Goal: Task Accomplishment & Management: Complete application form

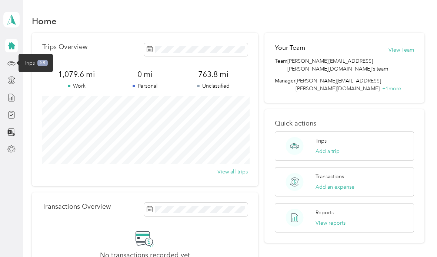
click at [31, 61] on span "Trips" at bounding box center [29, 63] width 11 height 8
click at [42, 62] on span "58" at bounding box center [42, 63] width 10 height 7
click at [12, 60] on icon at bounding box center [11, 63] width 8 height 8
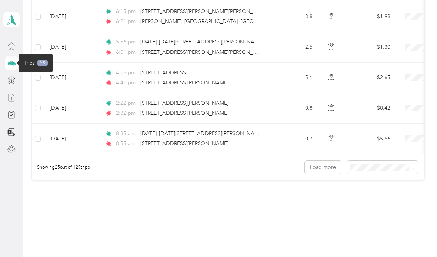
scroll to position [732, 0]
click at [395, 211] on div "100 per load" at bounding box center [387, 207] width 60 height 8
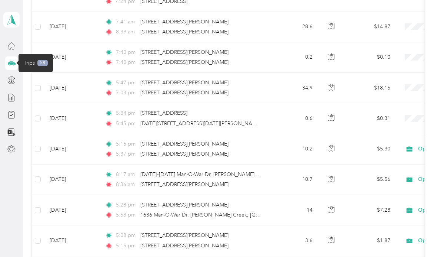
scroll to position [1885, 0]
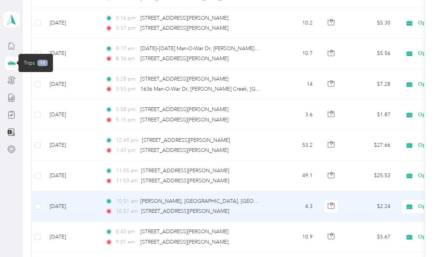
click at [285, 204] on td "4.3" at bounding box center [294, 206] width 49 height 30
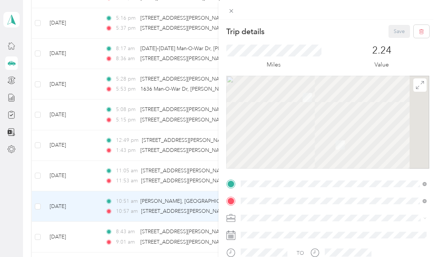
click at [10, 223] on div "Trip details Save This trip cannot be edited because it is either under review,…" at bounding box center [218, 128] width 437 height 257
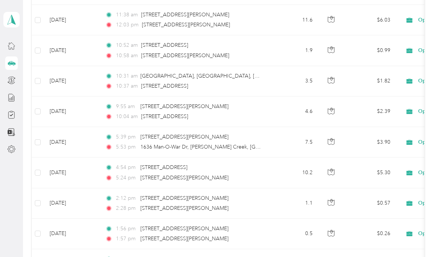
scroll to position [2344, 0]
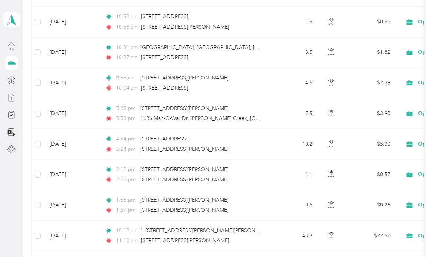
click at [259, 182] on div "2:28 pm [STREET_ADDRESS][PERSON_NAME]" at bounding box center [183, 179] width 156 height 8
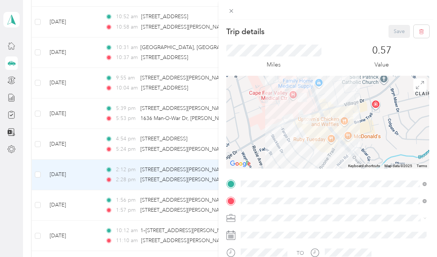
click at [234, 13] on icon at bounding box center [231, 11] width 6 height 6
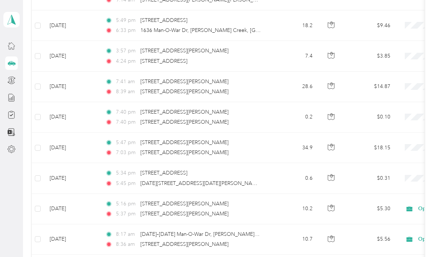
scroll to position [1637, 0]
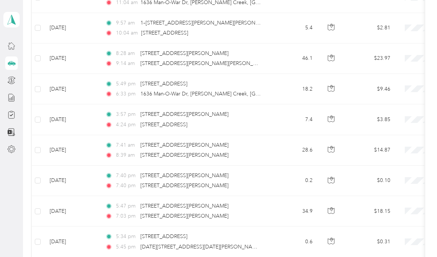
click at [248, 96] on span "1636 Man-O-War Dr, [PERSON_NAME] Creek, [GEOGRAPHIC_DATA], [GEOGRAPHIC_DATA]" at bounding box center [249, 93] width 219 height 6
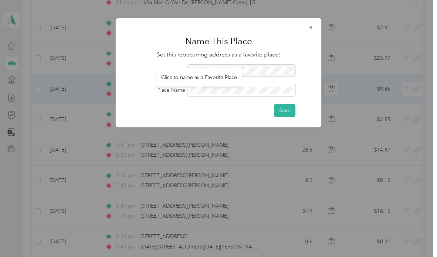
click at [310, 28] on icon "button" at bounding box center [311, 27] width 5 height 5
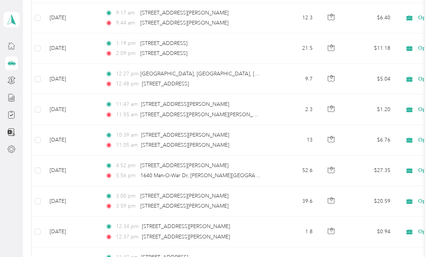
scroll to position [2826, 0]
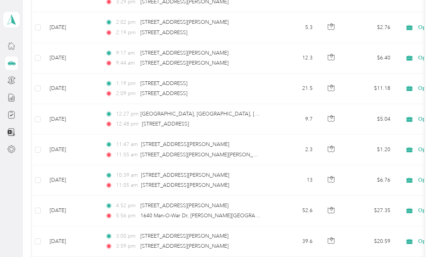
click at [265, 129] on td "12:27 pm [GEOGRAPHIC_DATA], [GEOGRAPHIC_DATA], [GEOGRAPHIC_DATA] 12:48 pm [STRE…" at bounding box center [184, 119] width 171 height 30
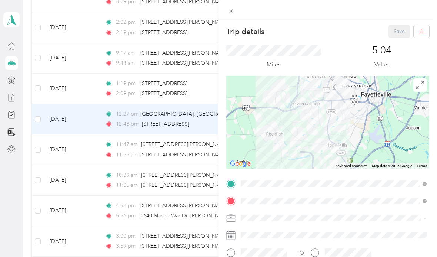
click at [236, 10] on span at bounding box center [231, 11] width 10 height 10
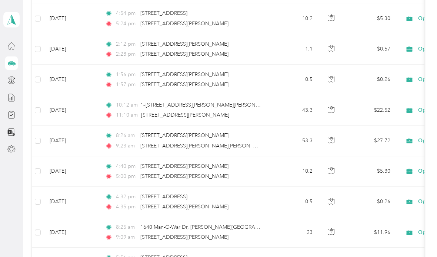
scroll to position [2469, 0]
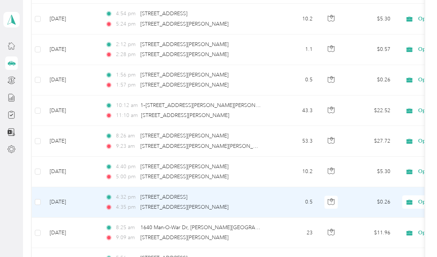
click at [264, 187] on td "4:32 pm [STREET_ADDRESS] 4:35 pm [STREET_ADDRESS][PERSON_NAME]" at bounding box center [184, 202] width 171 height 30
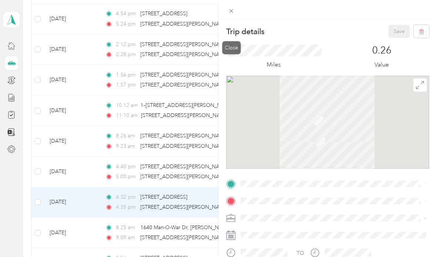
click at [233, 7] on span at bounding box center [231, 11] width 10 height 10
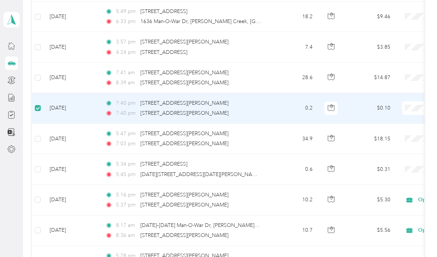
scroll to position [1714, 0]
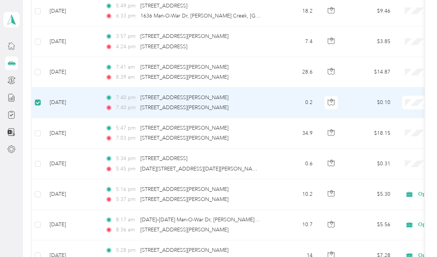
click at [254, 195] on div "5:37 pm [STREET_ADDRESS][PERSON_NAME]" at bounding box center [183, 199] width 156 height 8
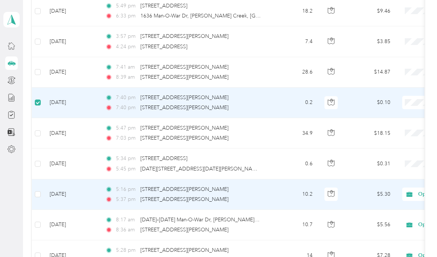
click at [329, 96] on button "button" at bounding box center [331, 102] width 13 height 13
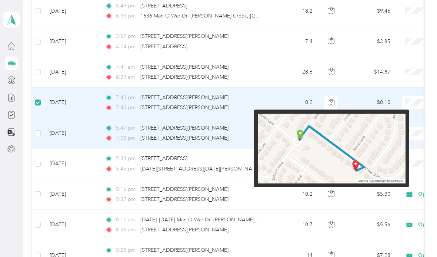
click at [86, 118] on td "[DATE]" at bounding box center [72, 133] width 56 height 30
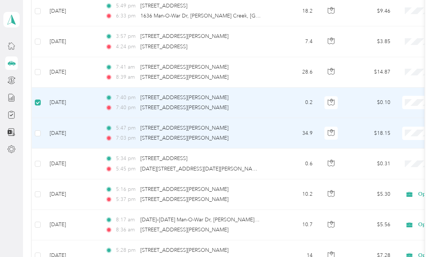
click at [334, 129] on icon "button" at bounding box center [331, 132] width 7 height 7
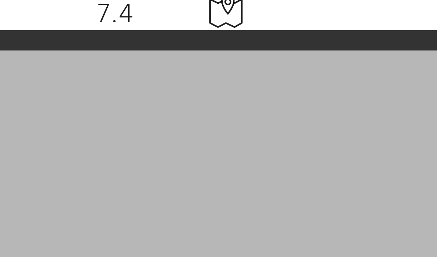
scroll to position [1, 0]
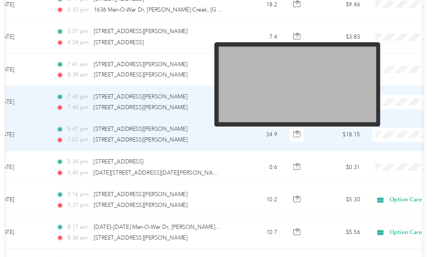
click at [286, 106] on div "Click to see the trip route" at bounding box center [306, 111] width 70 height 18
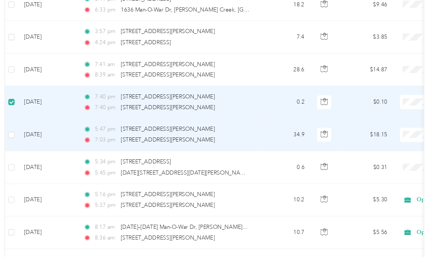
scroll to position [0, 0]
click at [328, 129] on icon "button" at bounding box center [331, 132] width 7 height 7
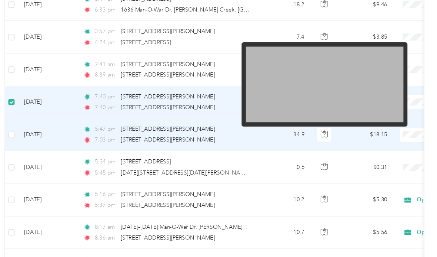
click at [315, 105] on div "Click to see the trip route" at bounding box center [332, 114] width 70 height 18
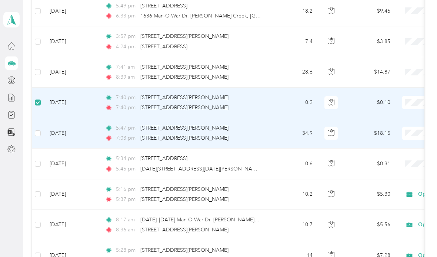
click at [333, 132] on icon "button" at bounding box center [331, 132] width 7 height 7
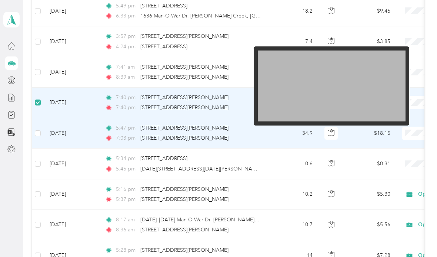
click at [341, 73] on img at bounding box center [332, 85] width 148 height 71
click at [357, 77] on img at bounding box center [332, 85] width 148 height 71
click at [361, 81] on img at bounding box center [332, 85] width 148 height 71
click at [368, 85] on img at bounding box center [332, 85] width 148 height 71
click at [364, 86] on img at bounding box center [332, 85] width 148 height 71
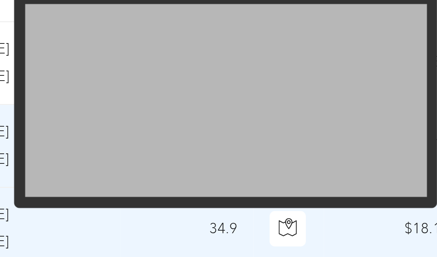
click at [235, 57] on img at bounding box center [309, 85] width 148 height 71
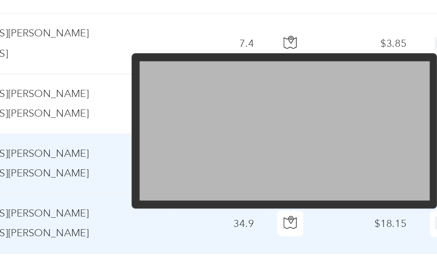
click at [270, 122] on td "34.9" at bounding box center [294, 133] width 49 height 30
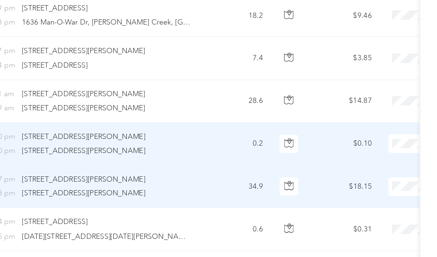
click at [270, 138] on td "34.9" at bounding box center [294, 133] width 49 height 30
click at [325, 136] on button "button" at bounding box center [331, 132] width 13 height 13
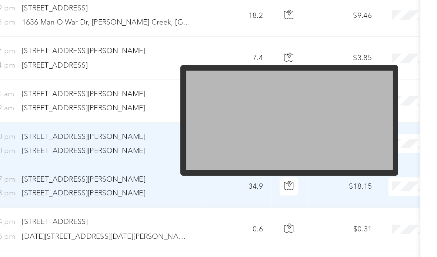
click at [297, 116] on div "Click to see the trip route" at bounding box center [332, 113] width 70 height 18
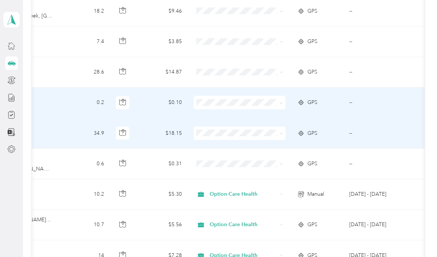
scroll to position [0, 209]
click at [304, 133] on icon at bounding box center [300, 133] width 7 height 6
click at [317, 132] on span "GPS" at bounding box center [312, 133] width 10 height 8
click at [308, 136] on span "GPS" at bounding box center [312, 133] width 10 height 8
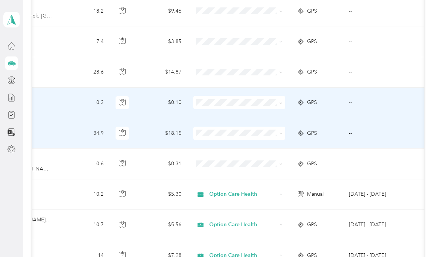
click at [324, 139] on td "GPS" at bounding box center [317, 133] width 52 height 30
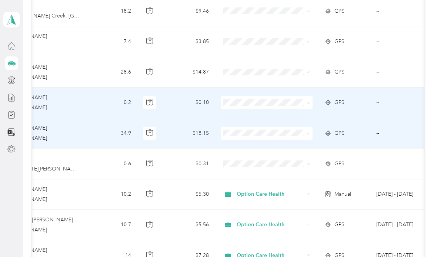
scroll to position [0, 178]
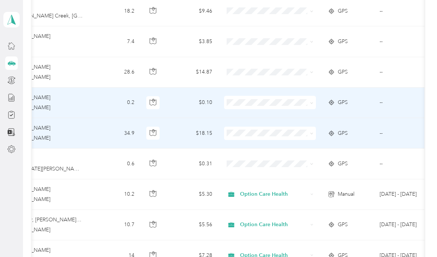
click at [383, 136] on td "--" at bounding box center [407, 133] width 67 height 30
click at [131, 135] on td "34.9" at bounding box center [116, 133] width 49 height 30
click at [121, 134] on td "34.9" at bounding box center [116, 133] width 49 height 30
click at [156, 136] on button "button" at bounding box center [152, 132] width 13 height 13
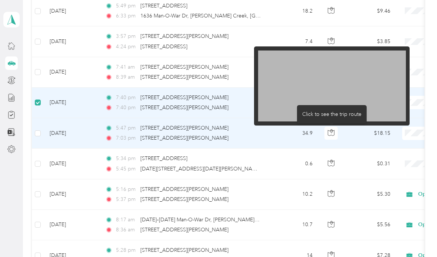
scroll to position [0, 0]
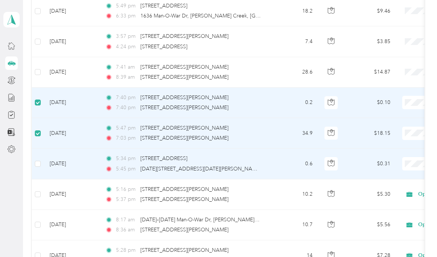
click at [39, 159] on label at bounding box center [38, 163] width 6 height 8
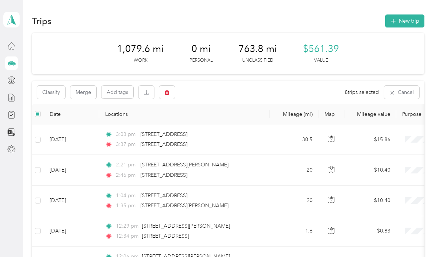
click at [169, 91] on icon "button" at bounding box center [167, 92] width 4 height 5
click at [218, 120] on button "Yes" at bounding box center [222, 123] width 14 height 12
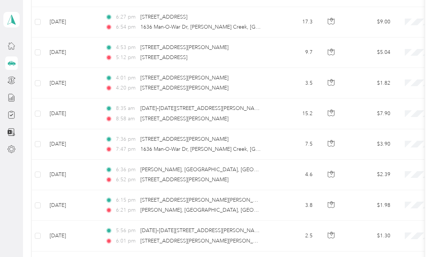
scroll to position [545, 0]
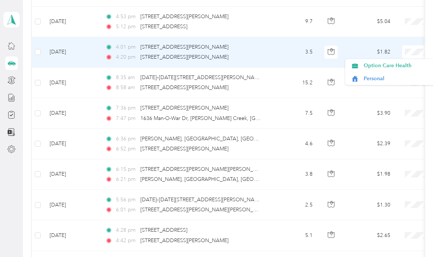
click at [402, 65] on span "Option Care Health" at bounding box center [398, 66] width 69 height 8
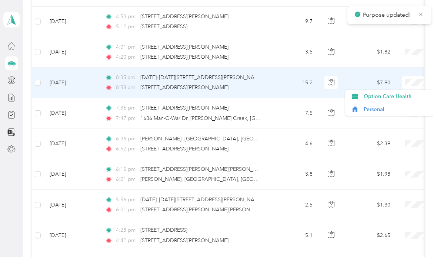
click at [408, 96] on span "Option Care Health" at bounding box center [398, 96] width 69 height 8
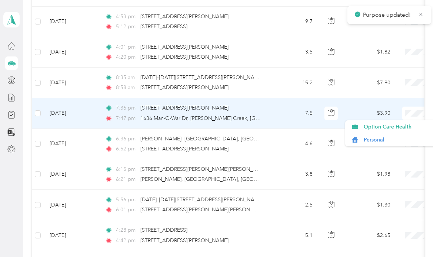
click at [416, 125] on span "Option Care Health" at bounding box center [398, 127] width 69 height 8
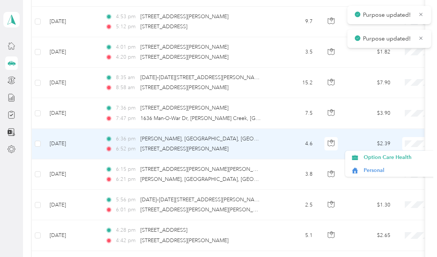
click at [413, 156] on span "Option Care Health" at bounding box center [398, 157] width 69 height 8
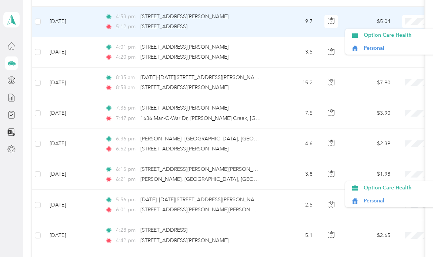
click at [397, 36] on span "Option Care Health" at bounding box center [398, 35] width 69 height 8
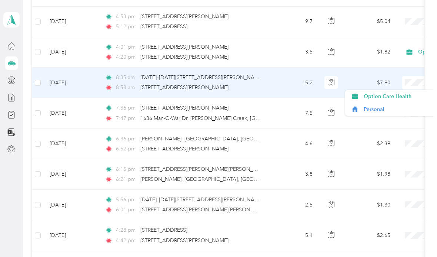
click at [406, 98] on span "Option Care Health" at bounding box center [398, 96] width 69 height 8
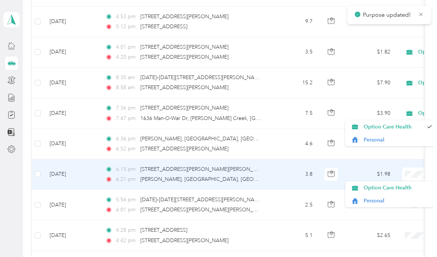
click at [407, 188] on span "Option Care Health" at bounding box center [398, 187] width 69 height 8
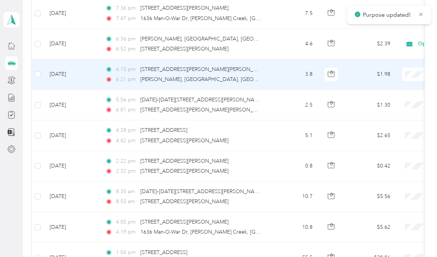
scroll to position [646, 0]
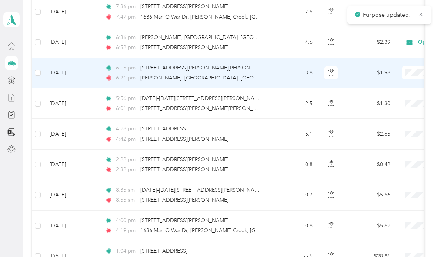
click at [376, 184] on td "$5.56" at bounding box center [371, 195] width 52 height 30
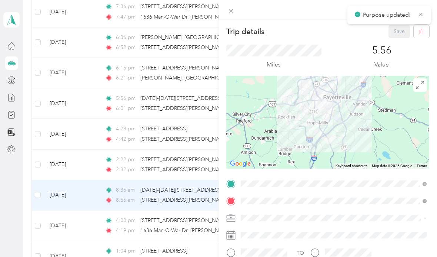
click at [424, 9] on div at bounding box center [328, 10] width 219 height 20
click at [115, 203] on div "Trip details Save This trip cannot be edited because it is either under review,…" at bounding box center [218, 128] width 437 height 257
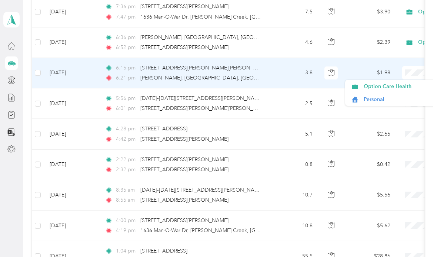
click at [402, 87] on span "Option Care Health" at bounding box center [398, 86] width 69 height 8
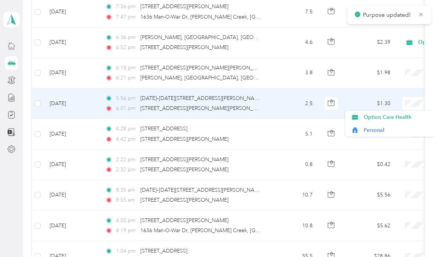
click at [407, 113] on span "Option Care Health" at bounding box center [398, 117] width 69 height 8
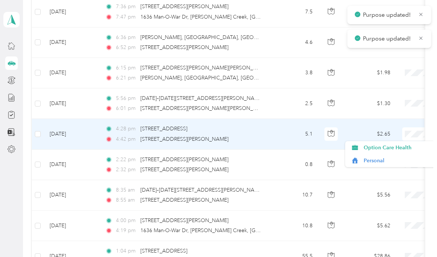
click at [404, 147] on span "Option Care Health" at bounding box center [398, 147] width 69 height 8
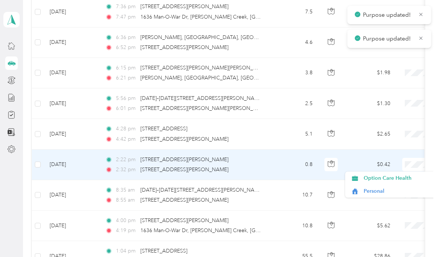
click at [404, 180] on span "Option Care Health" at bounding box center [398, 178] width 69 height 8
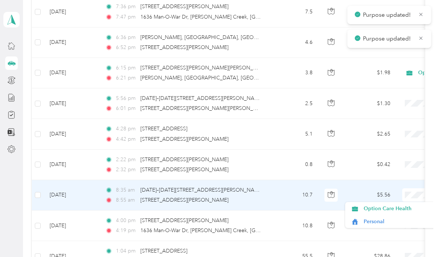
click at [407, 208] on span "Option Care Health" at bounding box center [398, 208] width 69 height 8
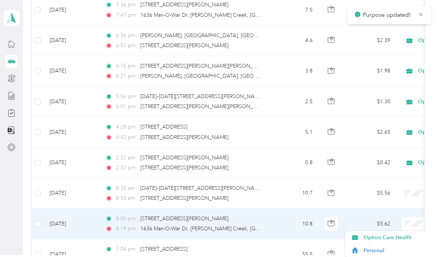
click at [407, 233] on span "Option Care Health" at bounding box center [398, 237] width 69 height 8
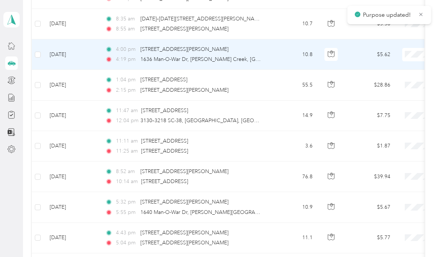
scroll to position [825, 0]
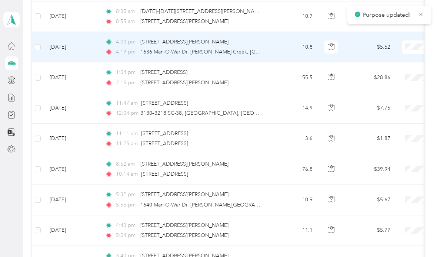
click at [373, 154] on td "$39.94" at bounding box center [371, 169] width 52 height 30
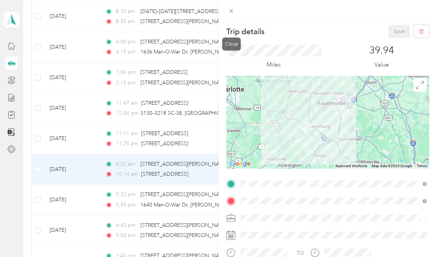
click at [232, 11] on icon at bounding box center [231, 11] width 6 height 6
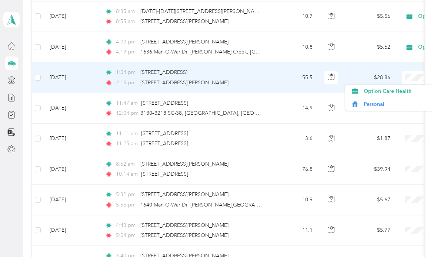
click at [400, 87] on span "Option Care Health" at bounding box center [398, 91] width 69 height 8
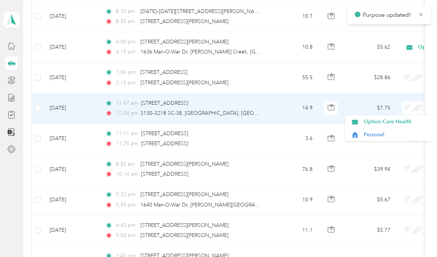
click at [401, 118] on span "Option Care Health" at bounding box center [398, 122] width 69 height 8
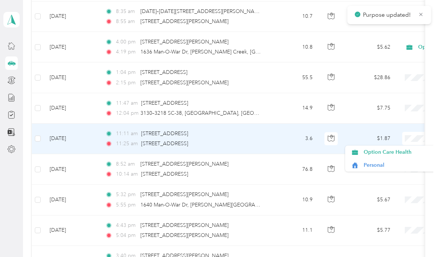
click at [410, 148] on span "Option Care Health" at bounding box center [398, 152] width 69 height 8
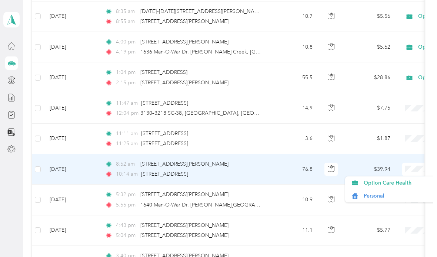
click at [407, 179] on span "Option Care Health" at bounding box center [398, 183] width 69 height 8
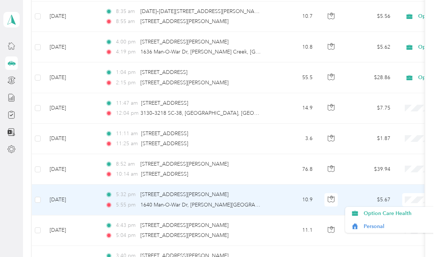
click at [413, 209] on span "Option Care Health" at bounding box center [398, 213] width 69 height 8
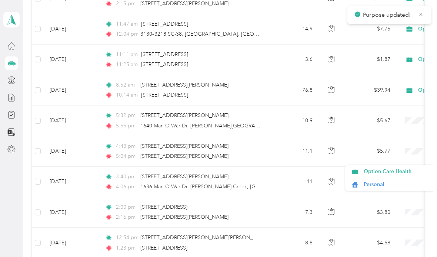
scroll to position [907, 0]
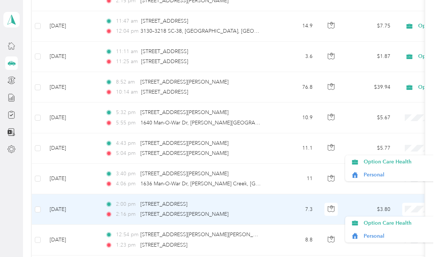
click at [414, 219] on span "Option Care Health" at bounding box center [398, 223] width 69 height 8
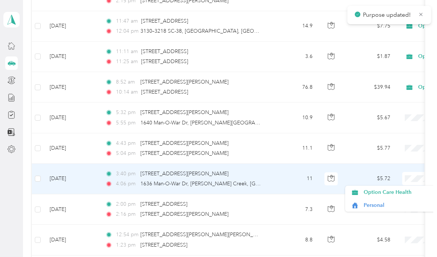
click at [407, 188] on span "Option Care Health" at bounding box center [398, 192] width 69 height 8
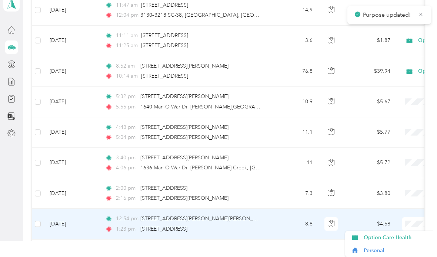
click at [379, 233] on span "Option Care Health" at bounding box center [398, 237] width 69 height 8
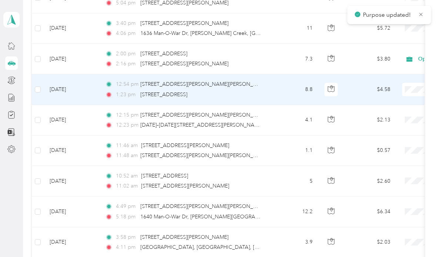
scroll to position [1059, 0]
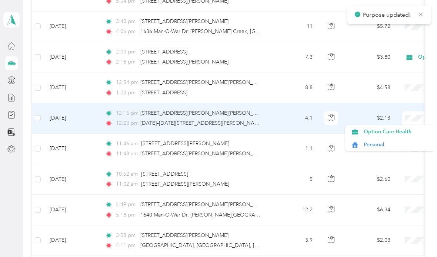
click at [404, 125] on li "Option Care Health" at bounding box center [391, 131] width 92 height 13
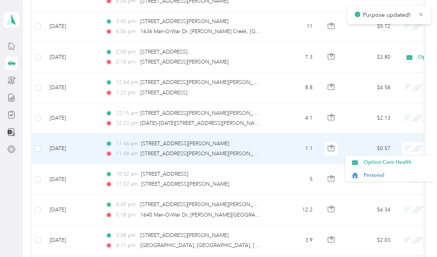
click at [412, 158] on span "Option Care Health" at bounding box center [398, 162] width 69 height 8
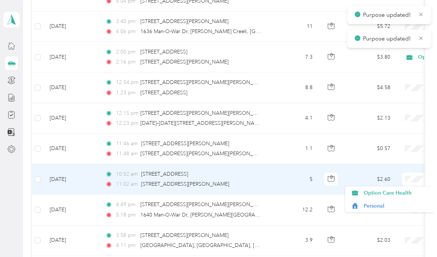
click at [410, 189] on span "Option Care Health" at bounding box center [398, 193] width 69 height 8
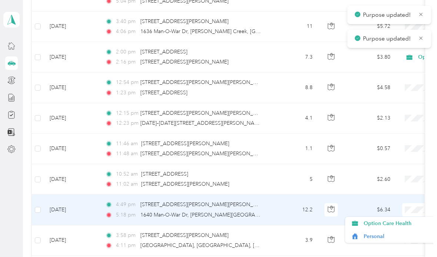
click at [409, 219] on span "Option Care Health" at bounding box center [398, 223] width 69 height 8
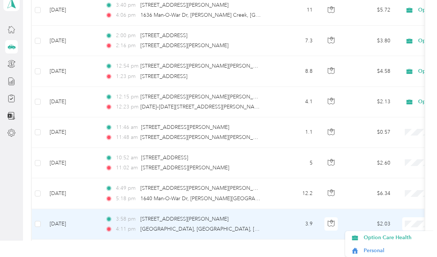
click at [379, 233] on span "Option Care Health" at bounding box center [398, 237] width 69 height 8
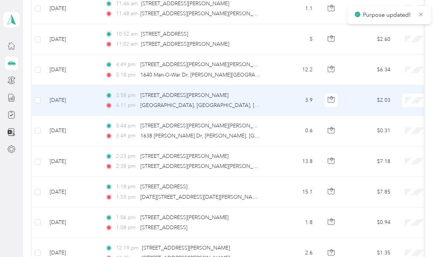
scroll to position [1203, 0]
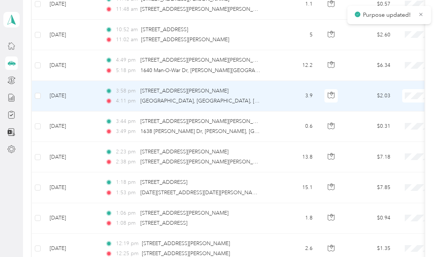
click at [380, 203] on td "$0.94" at bounding box center [371, 218] width 52 height 30
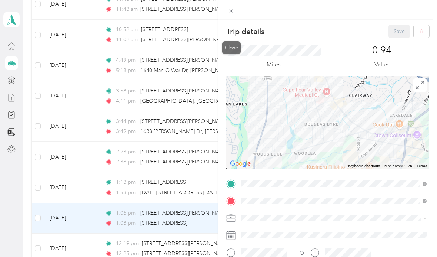
click at [233, 11] on icon at bounding box center [231, 11] width 6 height 6
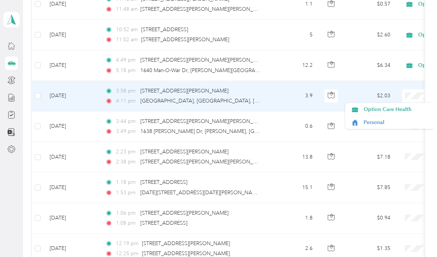
click at [416, 105] on span "Option Care Health" at bounding box center [398, 109] width 69 height 8
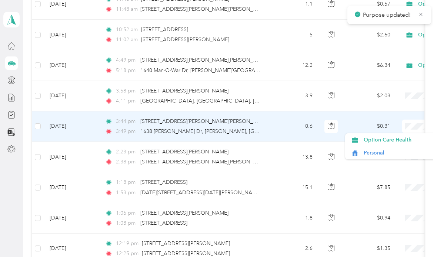
click at [415, 136] on span "Option Care Health" at bounding box center [398, 140] width 69 height 8
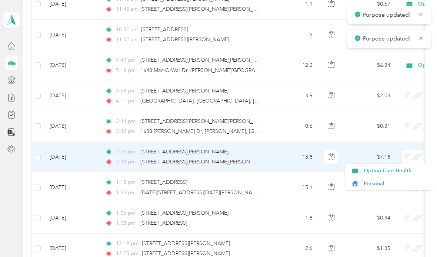
click at [409, 166] on span "Option Care Health" at bounding box center [398, 170] width 69 height 8
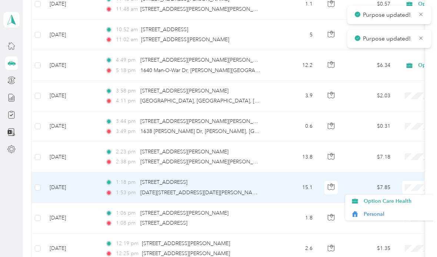
click at [411, 197] on span "Option Care Health" at bounding box center [398, 201] width 69 height 8
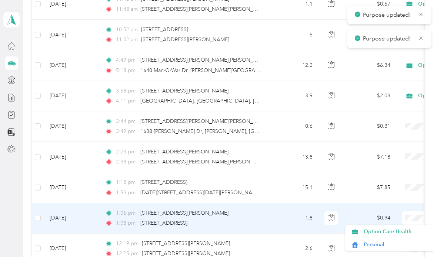
click at [410, 227] on span "Option Care Health" at bounding box center [398, 231] width 69 height 8
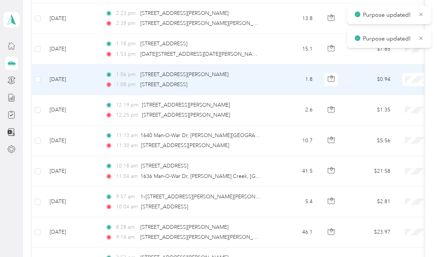
scroll to position [1343, 0]
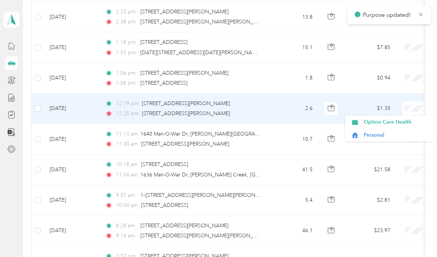
click at [412, 118] on span "Option Care Health" at bounding box center [398, 122] width 69 height 8
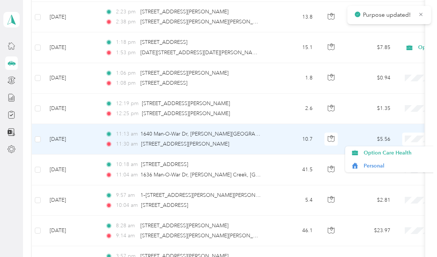
click at [412, 149] on span "Option Care Health" at bounding box center [398, 153] width 69 height 8
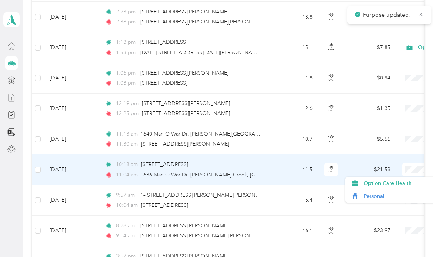
click at [407, 179] on span "Option Care Health" at bounding box center [398, 183] width 69 height 8
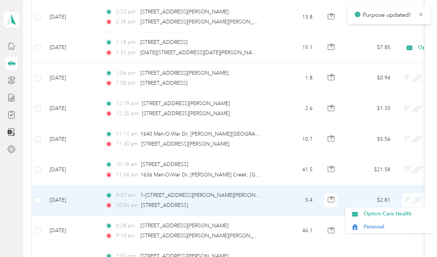
click at [417, 209] on span "Option Care Health" at bounding box center [398, 213] width 69 height 8
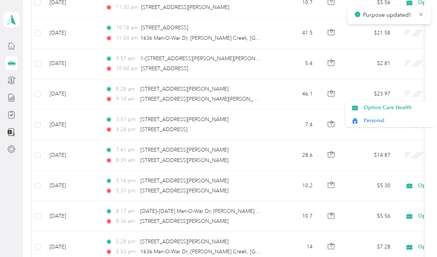
scroll to position [1486, 0]
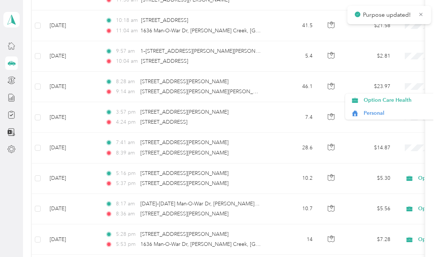
click at [390, 193] on td "$5.56" at bounding box center [371, 208] width 52 height 30
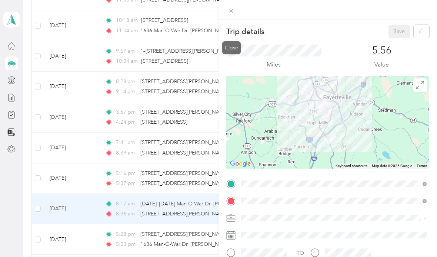
click at [233, 6] on span at bounding box center [231, 11] width 10 height 10
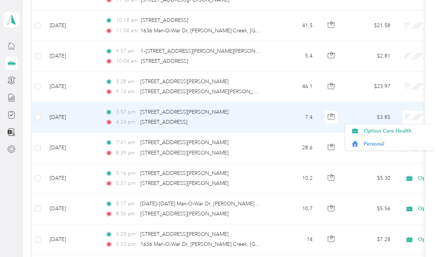
click at [406, 127] on span "Option Care Health" at bounding box center [398, 131] width 69 height 8
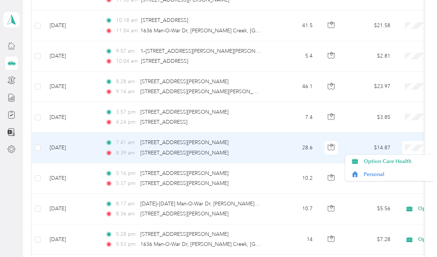
click at [413, 157] on span "Option Care Health" at bounding box center [398, 161] width 69 height 8
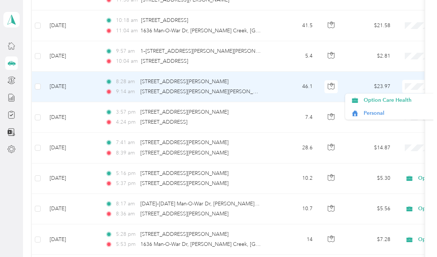
click at [401, 96] on span "Option Care Health" at bounding box center [398, 100] width 69 height 8
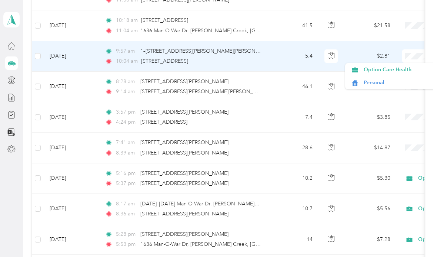
click at [407, 66] on span "Option Care Health" at bounding box center [398, 70] width 69 height 8
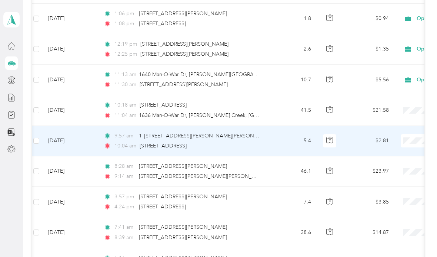
scroll to position [1401, 0]
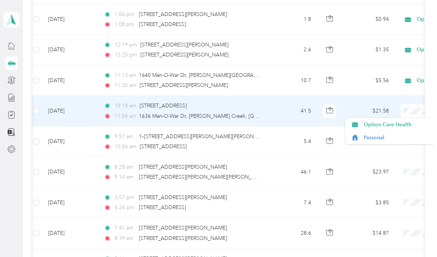
click at [411, 120] on span "Option Care Health" at bounding box center [398, 124] width 69 height 8
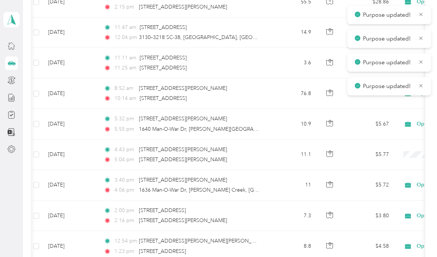
scroll to position [901, 0]
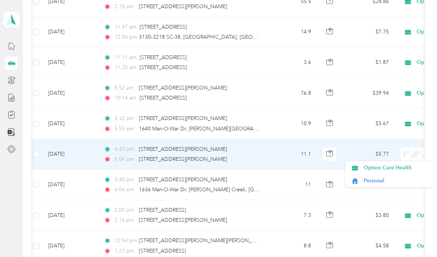
click at [417, 163] on span "Option Care Health" at bounding box center [398, 167] width 69 height 8
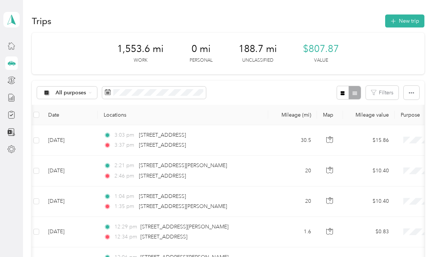
scroll to position [0, 0]
click at [10, 48] on icon at bounding box center [11, 46] width 8 height 8
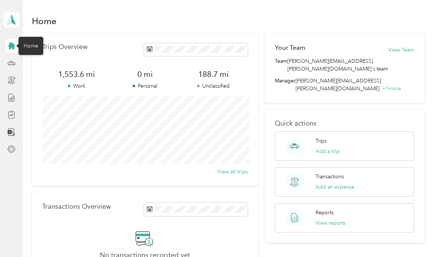
click at [5, 132] on div at bounding box center [11, 131] width 13 height 13
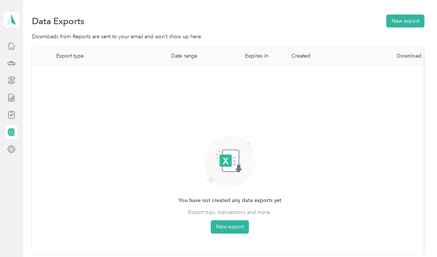
click at [10, 57] on div at bounding box center [11, 62] width 13 height 13
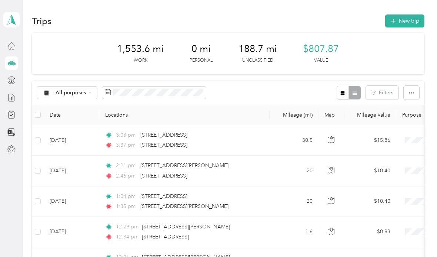
click at [10, 20] on icon at bounding box center [11, 19] width 11 height 10
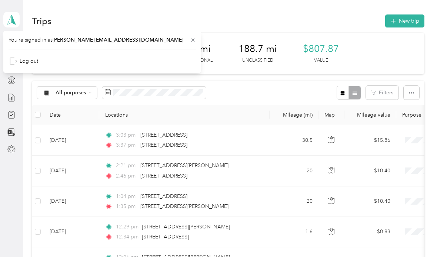
click at [13, 18] on icon at bounding box center [11, 19] width 11 height 10
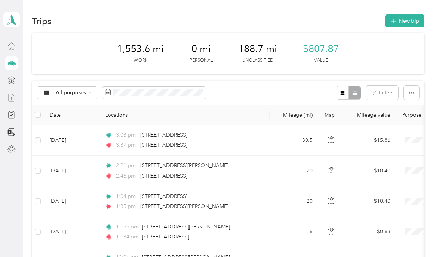
click at [420, 90] on button "button" at bounding box center [412, 93] width 16 height 14
click at [297, 86] on div "All purposes Filters" at bounding box center [228, 92] width 393 height 24
click at [345, 96] on button "button" at bounding box center [343, 93] width 13 height 14
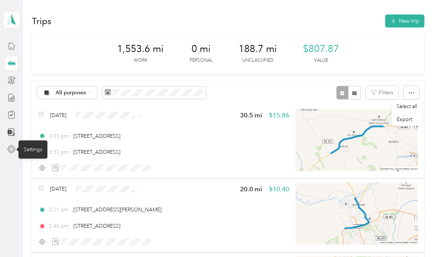
click at [29, 150] on div "Settings" at bounding box center [33, 149] width 29 height 18
click at [415, 103] on span "Select all" at bounding box center [407, 106] width 20 height 6
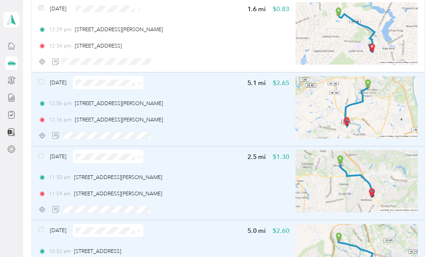
scroll to position [341, 0]
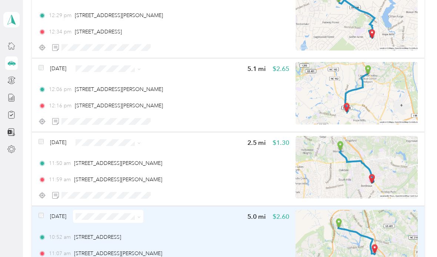
click at [39, 220] on div "[DATE]" at bounding box center [91, 215] width 105 height 13
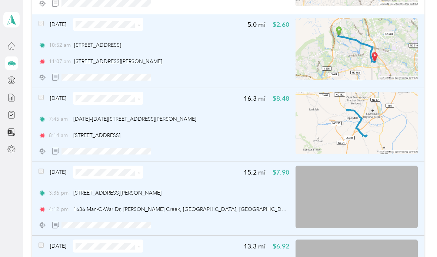
scroll to position [532, 0]
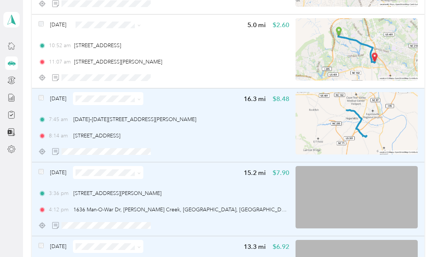
click at [40, 102] on span at bounding box center [41, 99] width 5 height 8
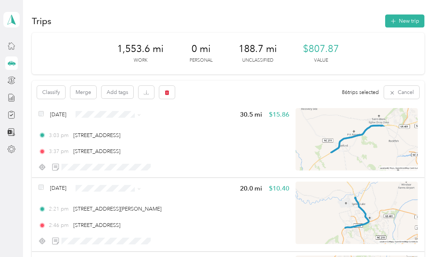
scroll to position [0, 0]
click at [146, 93] on icon "button" at bounding box center [147, 92] width 2 height 4
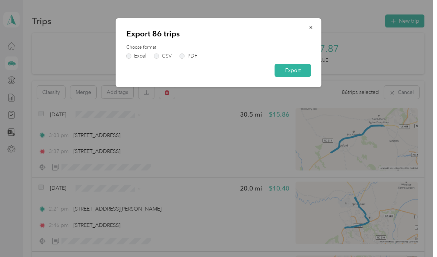
click at [313, 27] on icon "button" at bounding box center [311, 27] width 5 height 5
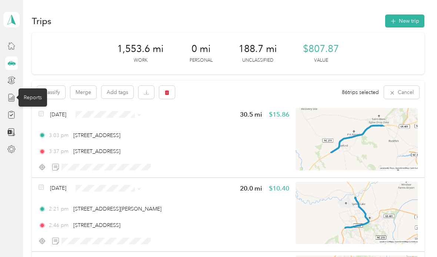
click at [11, 97] on icon at bounding box center [11, 97] width 8 height 8
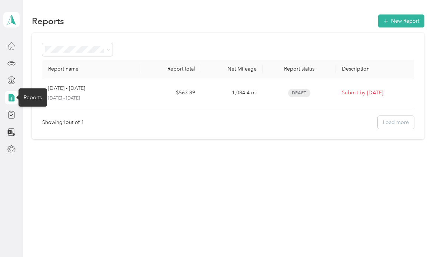
click at [387, 92] on p "Submit by [DATE]" at bounding box center [377, 93] width 70 height 8
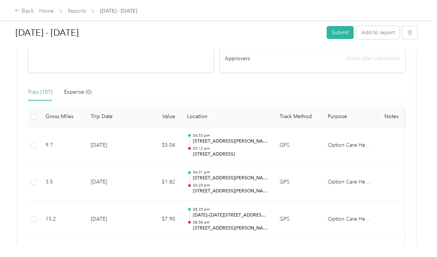
scroll to position [155, 0]
click at [36, 112] on label at bounding box center [34, 116] width 6 height 8
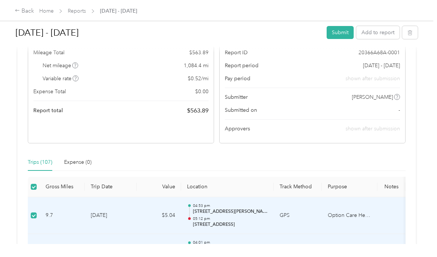
scroll to position [98, 0]
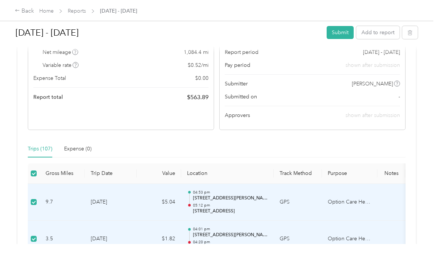
click at [347, 32] on button "Submit" at bounding box center [340, 32] width 27 height 13
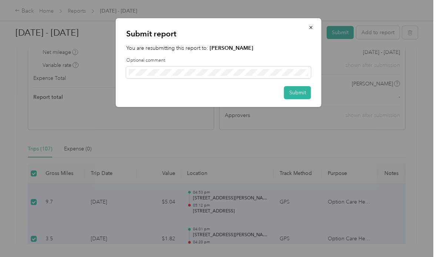
click at [310, 26] on icon "button" at bounding box center [311, 27] width 5 height 5
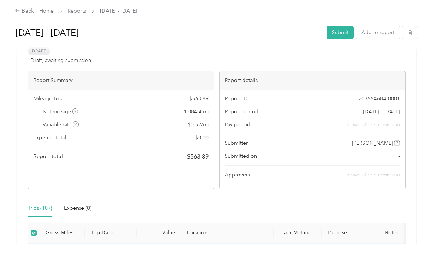
scroll to position [37, 0]
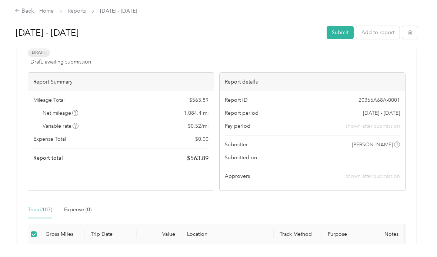
click at [346, 34] on button "Submit" at bounding box center [340, 32] width 27 height 13
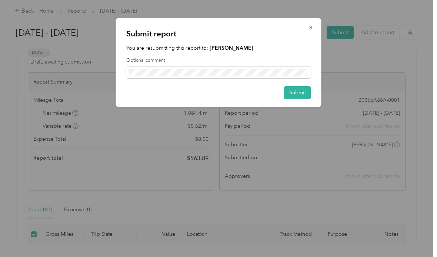
click at [301, 90] on button "Submit" at bounding box center [297, 92] width 27 height 13
